Goal: Task Accomplishment & Management: Manage account settings

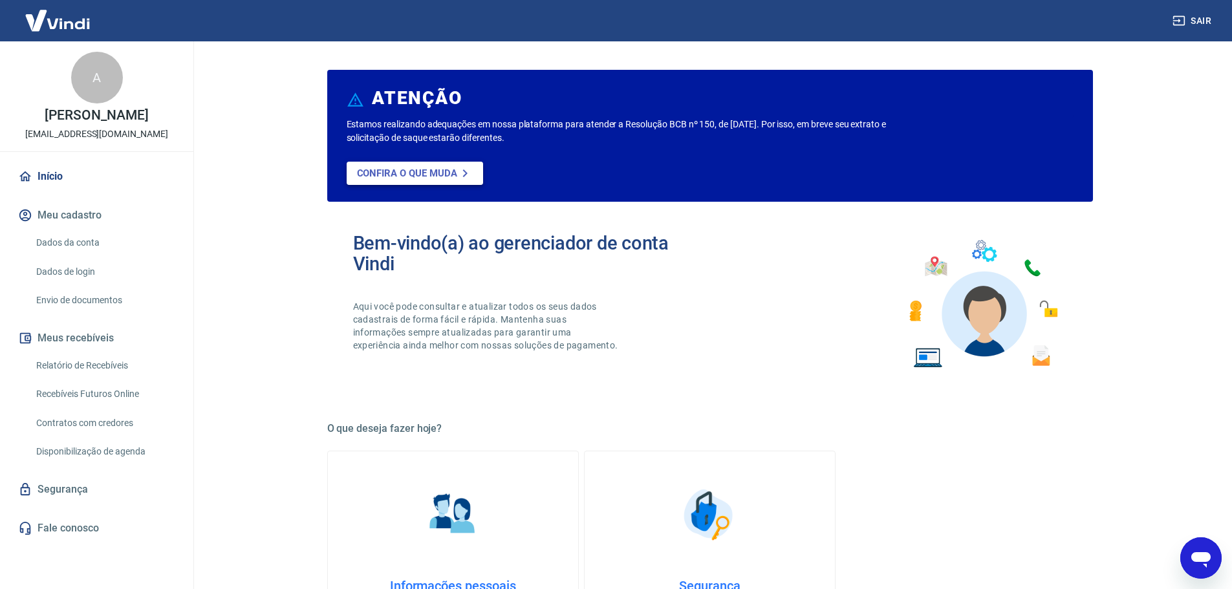
click at [374, 182] on link "Confira o que muda" at bounding box center [415, 173] width 136 height 23
click at [56, 245] on link "Dados da conta" at bounding box center [104, 243] width 147 height 27
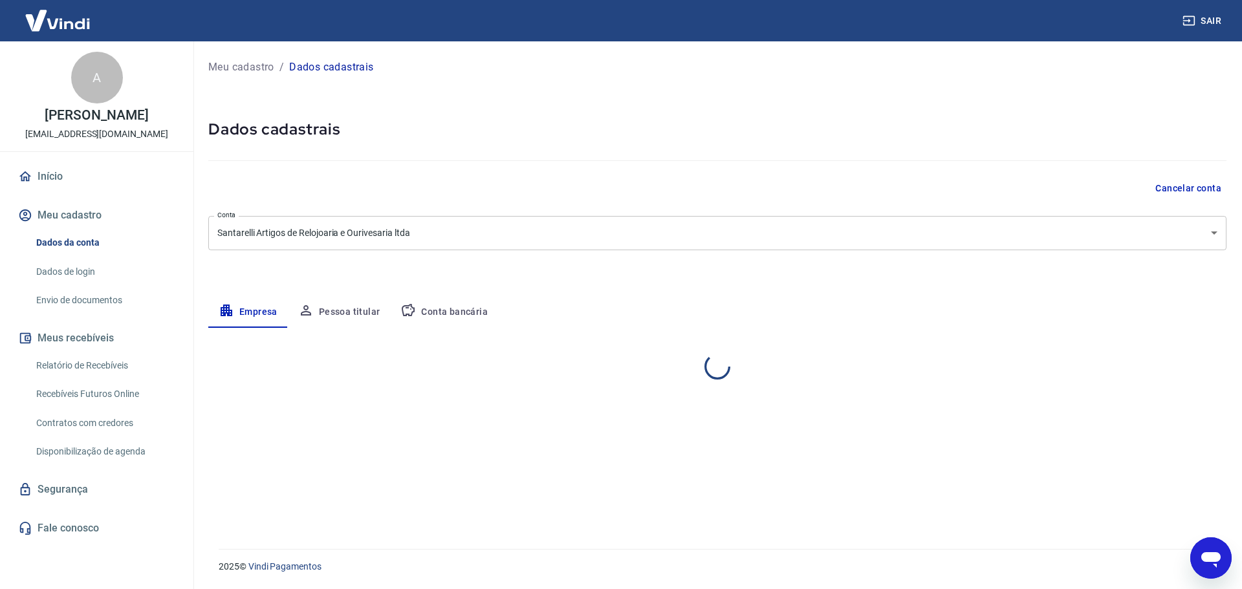
select select "SP"
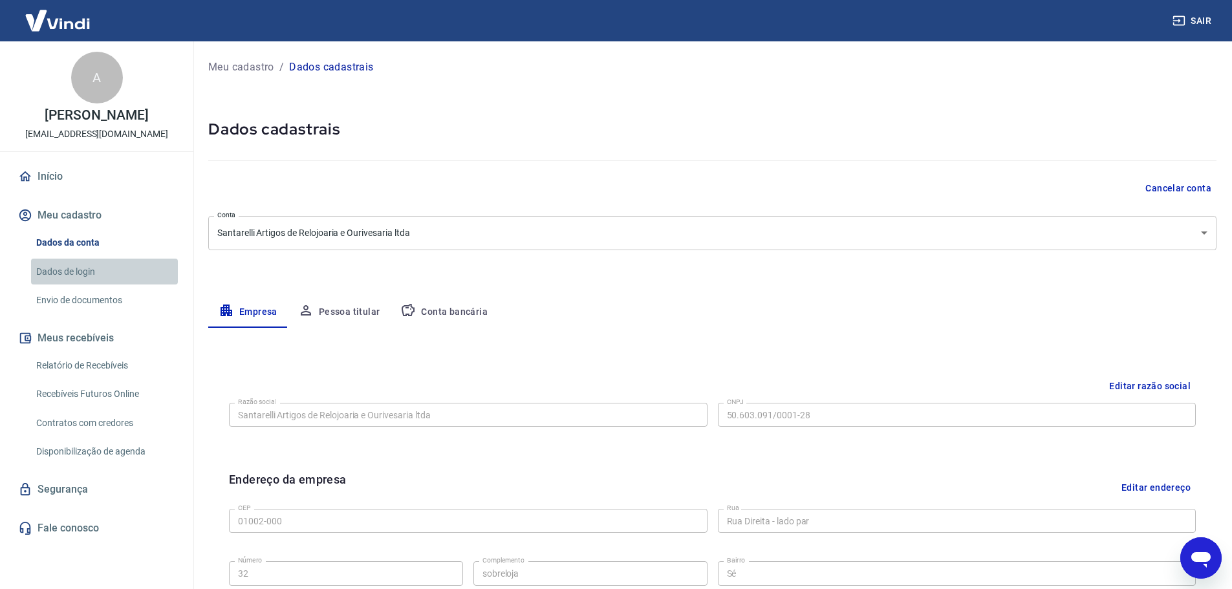
click at [52, 277] on link "Dados de login" at bounding box center [104, 272] width 147 height 27
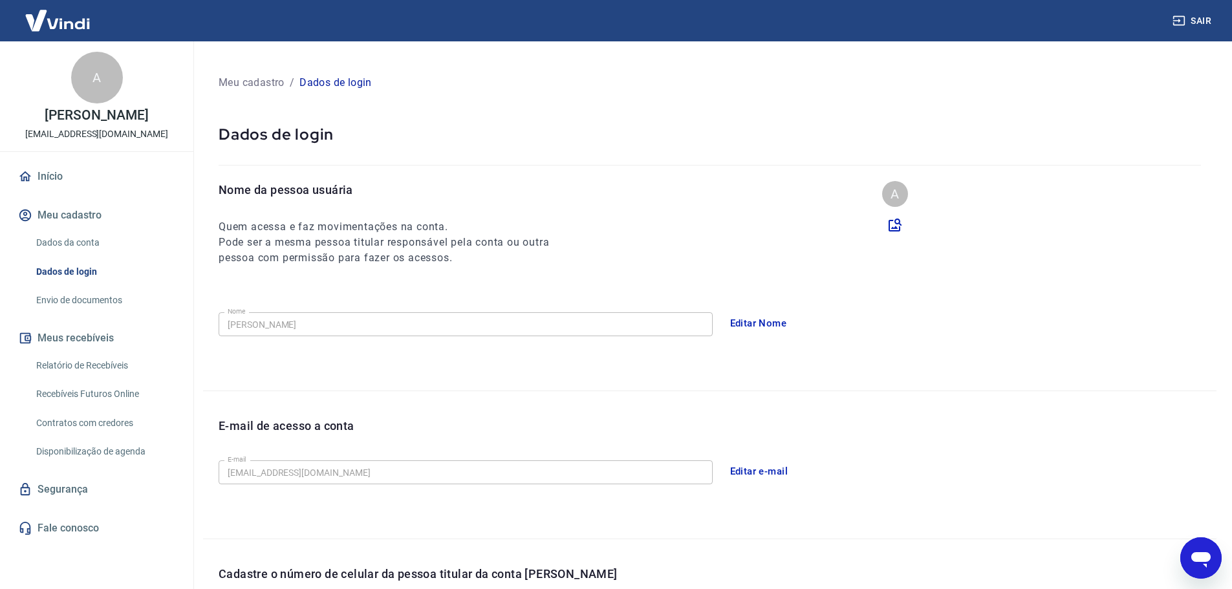
click at [48, 300] on link "Envio de documentos" at bounding box center [104, 300] width 147 height 27
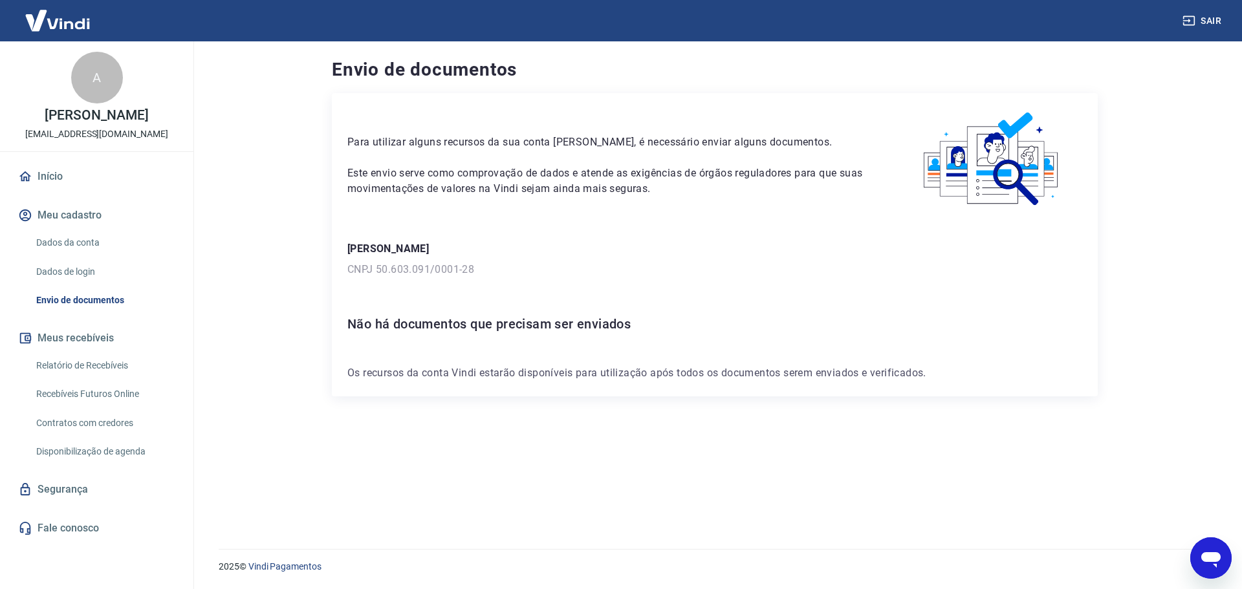
click at [79, 279] on link "Dados de login" at bounding box center [104, 272] width 147 height 27
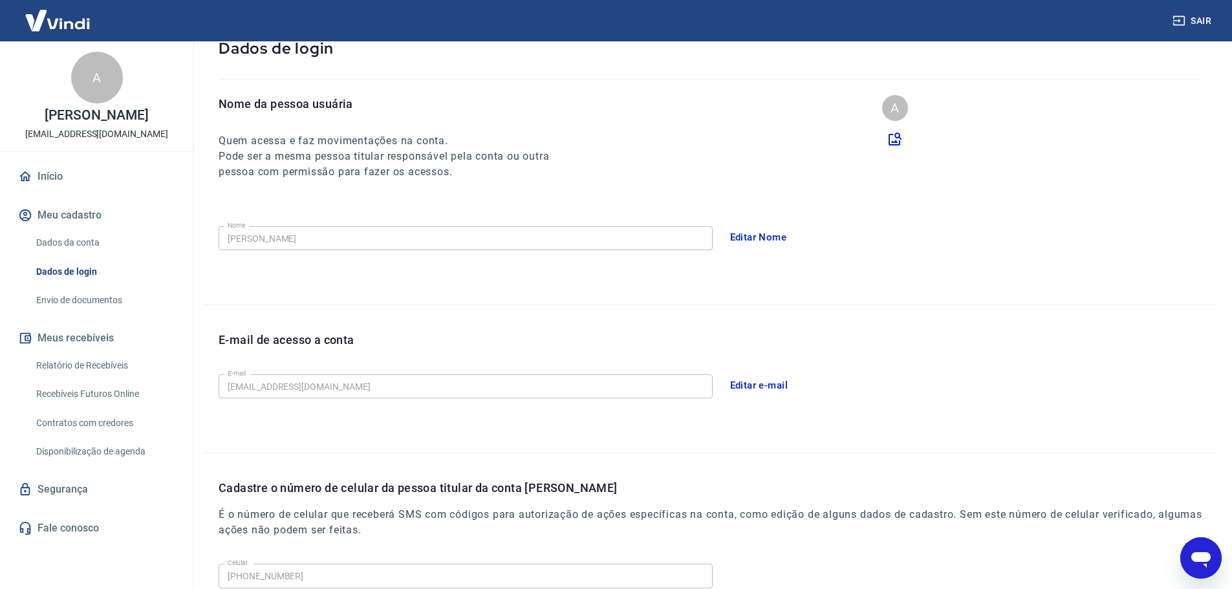
scroll to position [239, 0]
